Goal: Find specific page/section: Find specific page/section

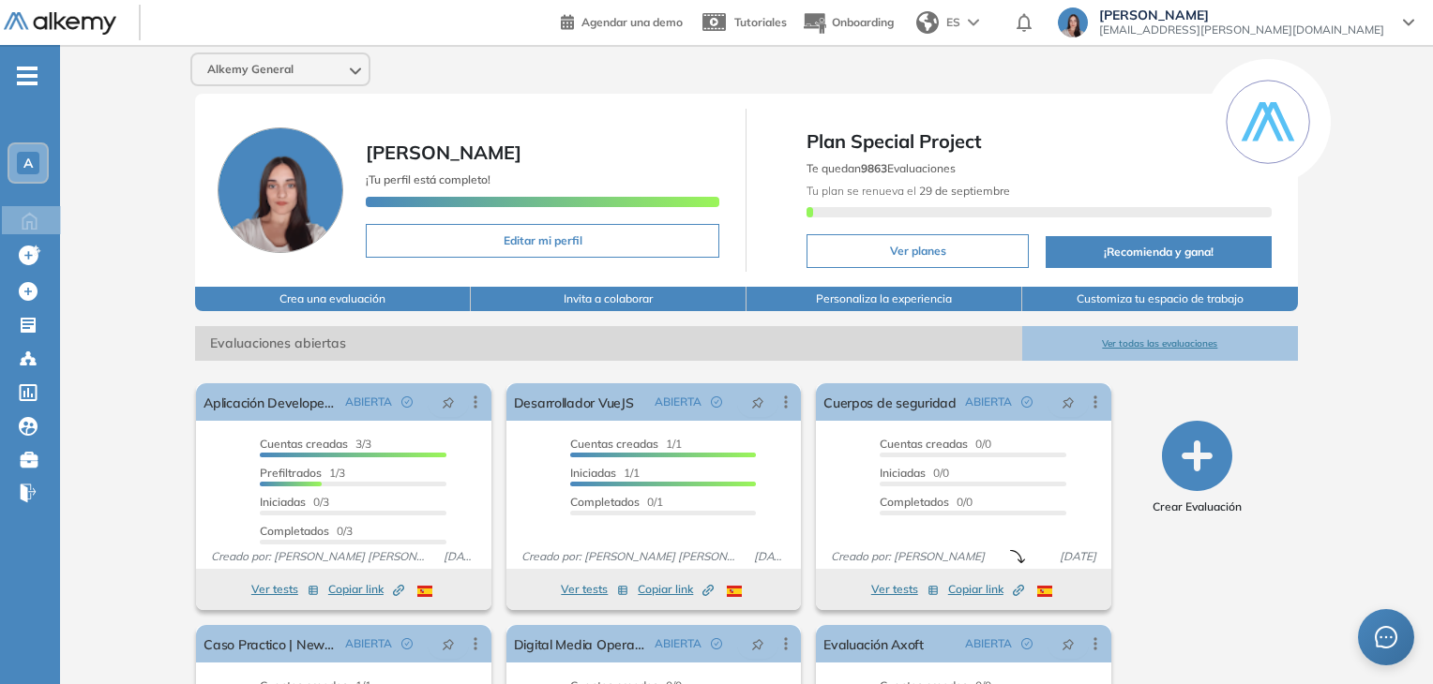
click at [37, 152] on div "A" at bounding box center [28, 163] width 23 height 23
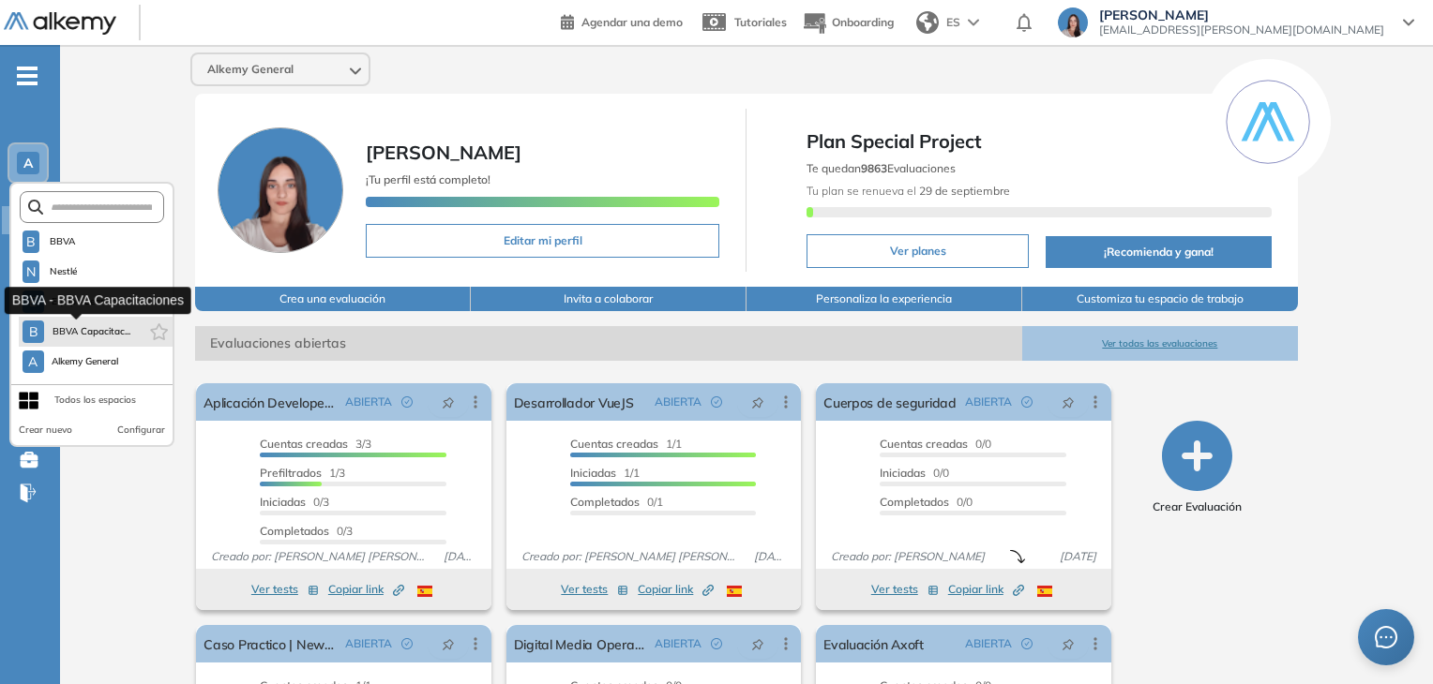
click at [76, 327] on span "BBVA Capacitac..." at bounding box center [91, 331] width 79 height 15
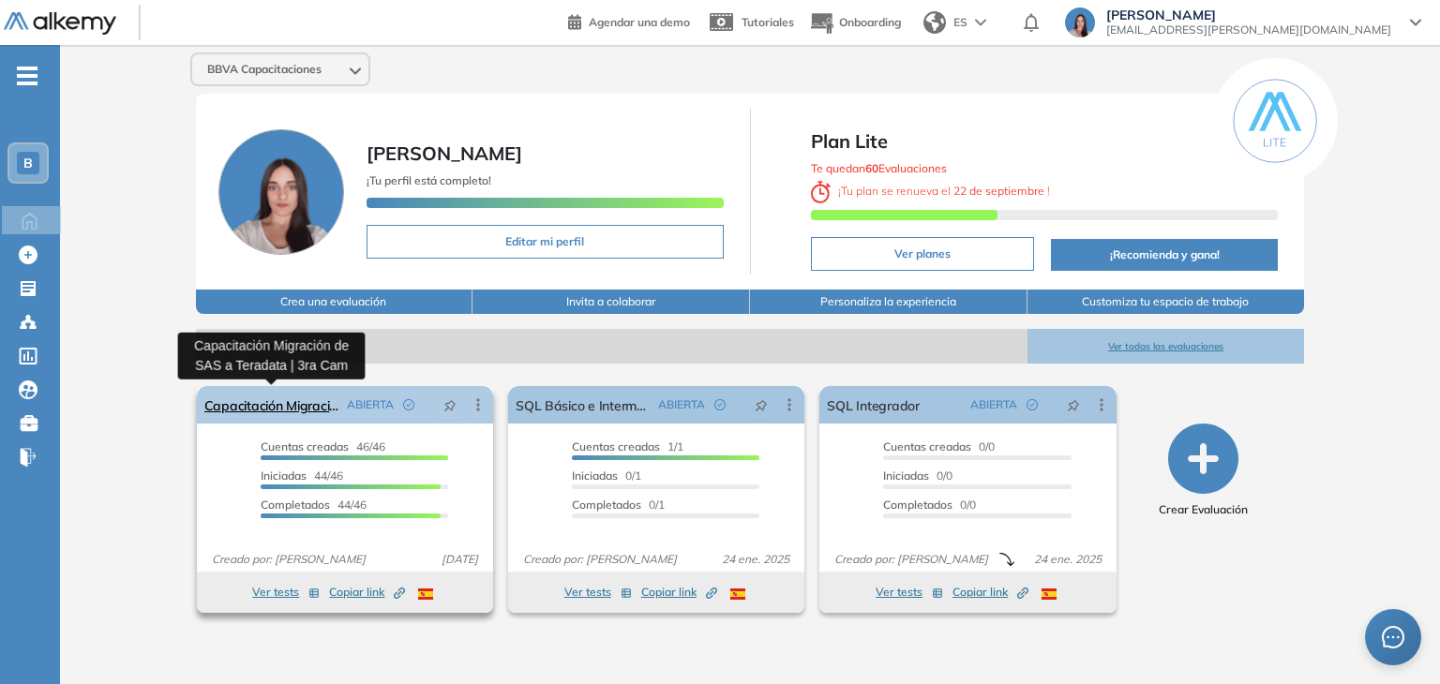
click at [310, 405] on link "Capacitación Migración de SAS a Teradata | 3ra Cam" at bounding box center [271, 405] width 135 height 38
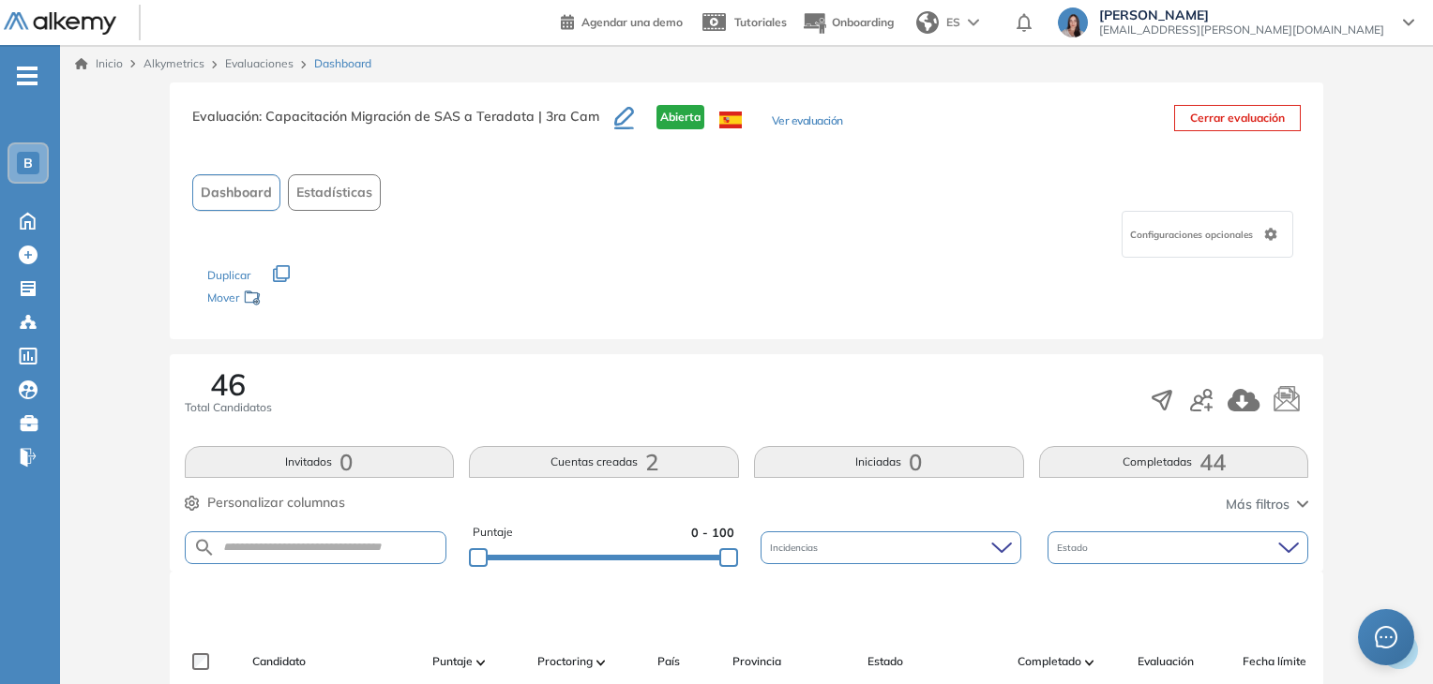
click at [1133, 467] on button "Completadas 44" at bounding box center [1174, 462] width 270 height 32
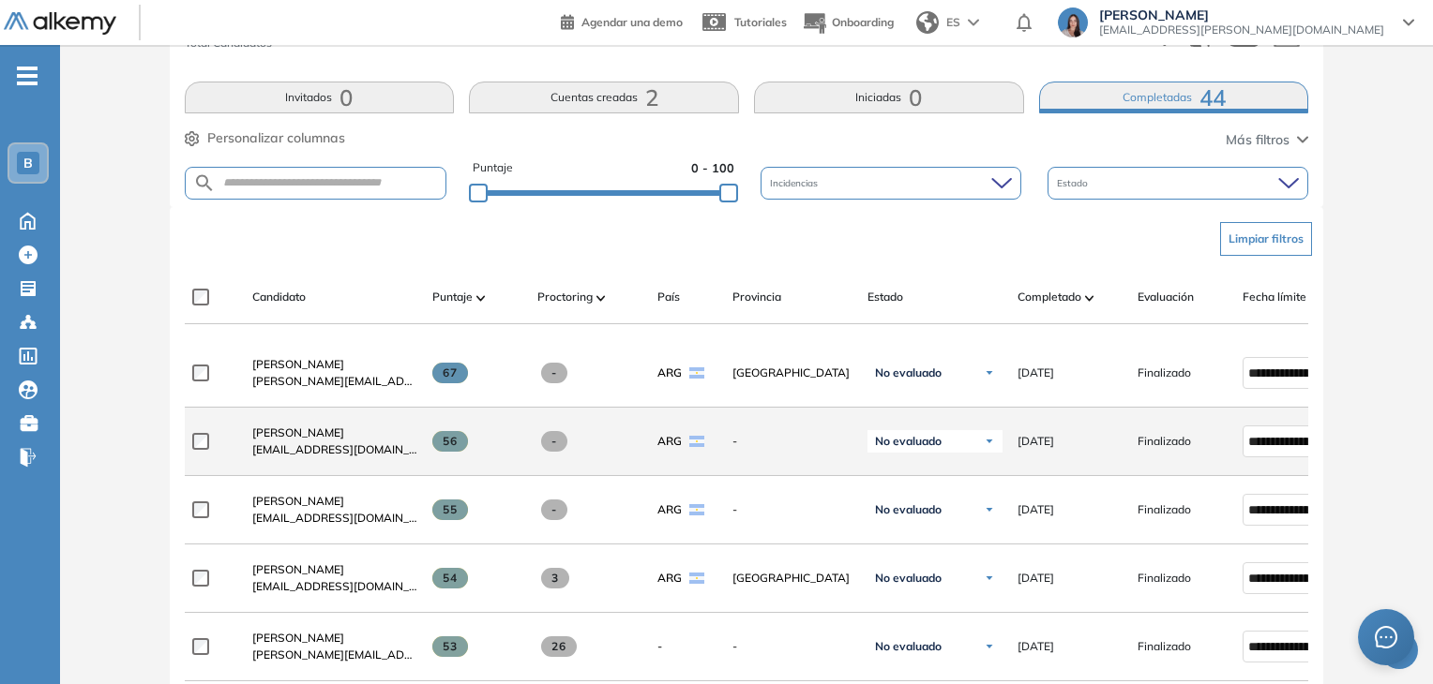
scroll to position [378, 0]
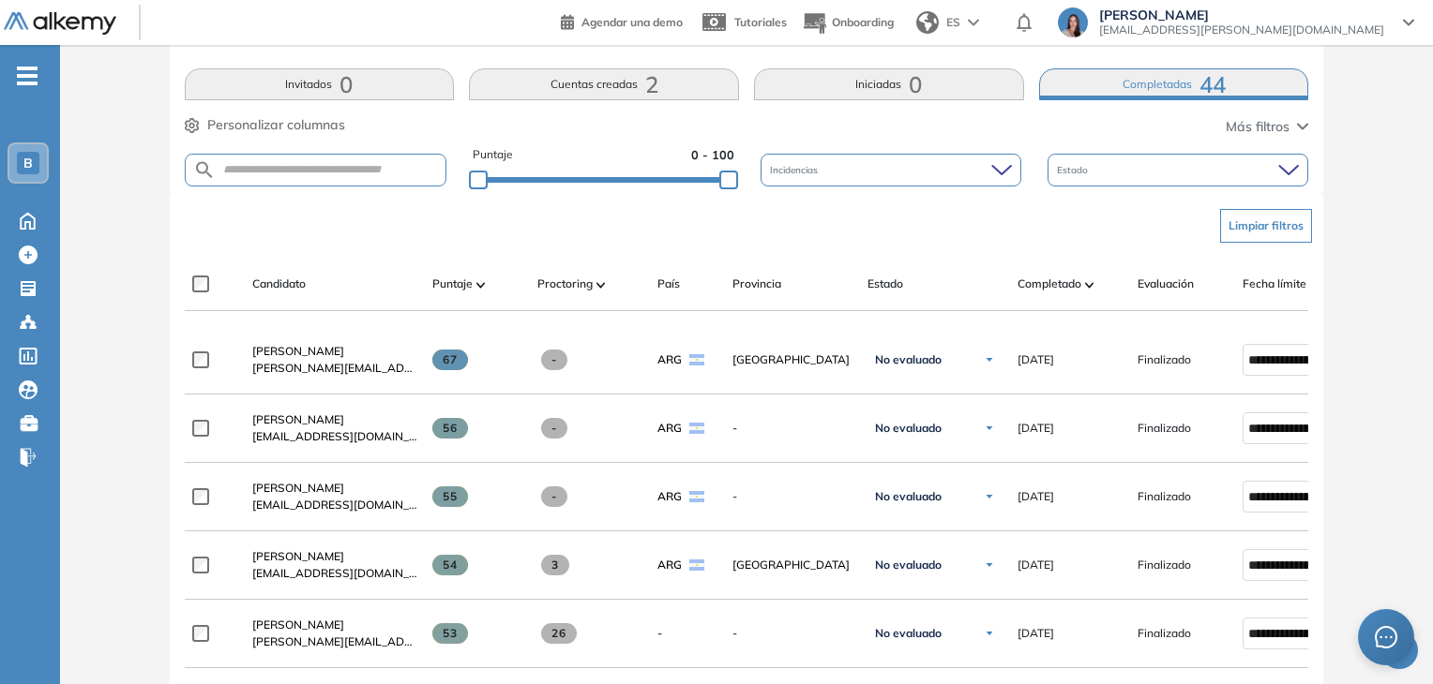
click at [1071, 296] on div "Candidato Puntaje Proctoring País Provincia Estado Completado Evaluación Fecha …" at bounding box center [815, 292] width 1260 height 38
click at [1065, 276] on span "Completado" at bounding box center [1049, 284] width 64 height 17
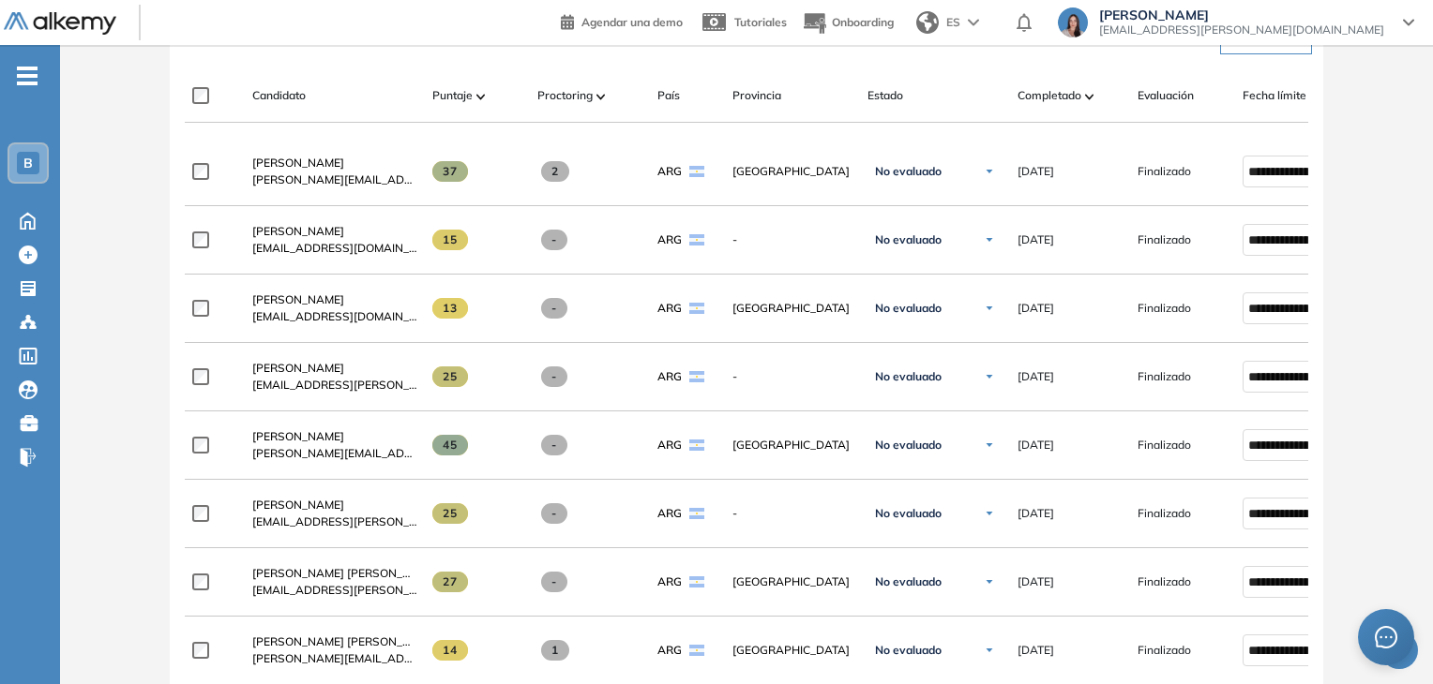
scroll to position [567, 0]
